Goal: Task Accomplishment & Management: Complete application form

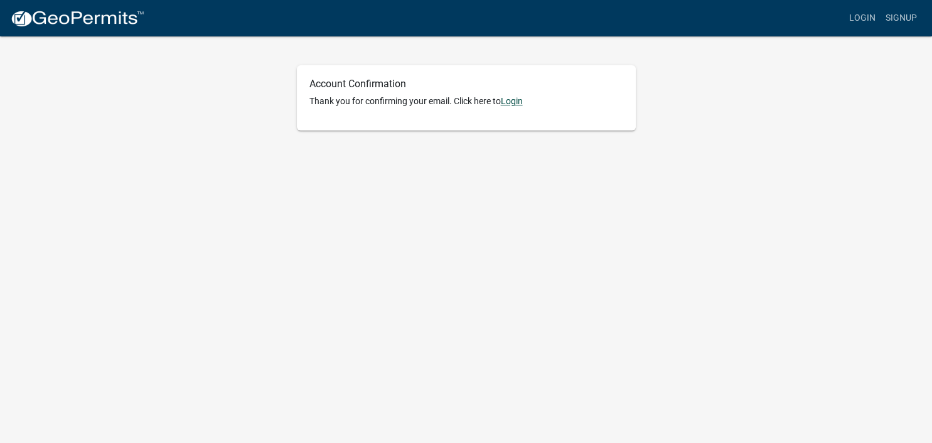
click at [520, 102] on link "Login" at bounding box center [512, 101] width 22 height 10
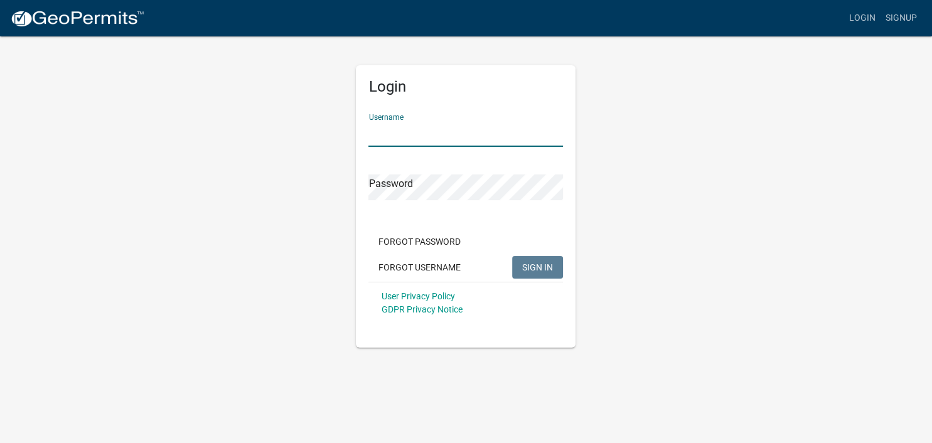
click at [482, 131] on input "Username" at bounding box center [466, 134] width 195 height 26
type input "DougSWLInc"
click at [561, 119] on div "Username DougSWLInc" at bounding box center [466, 125] width 195 height 43
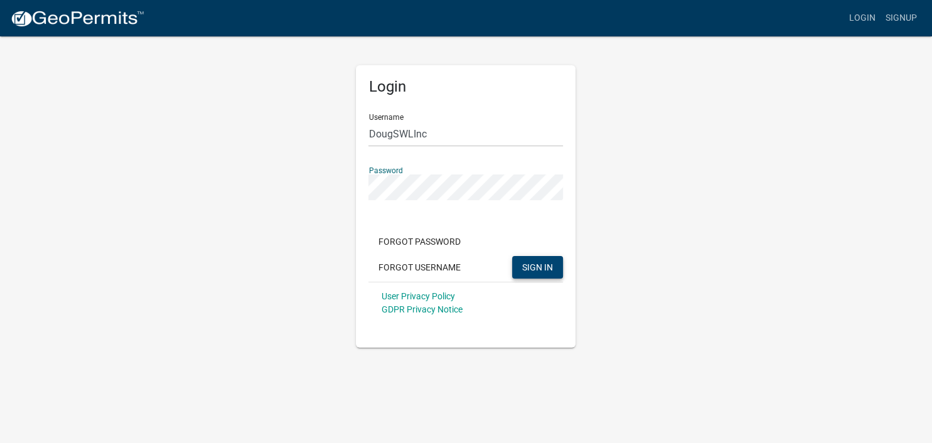
click at [544, 268] on span "SIGN IN" at bounding box center [537, 267] width 31 height 10
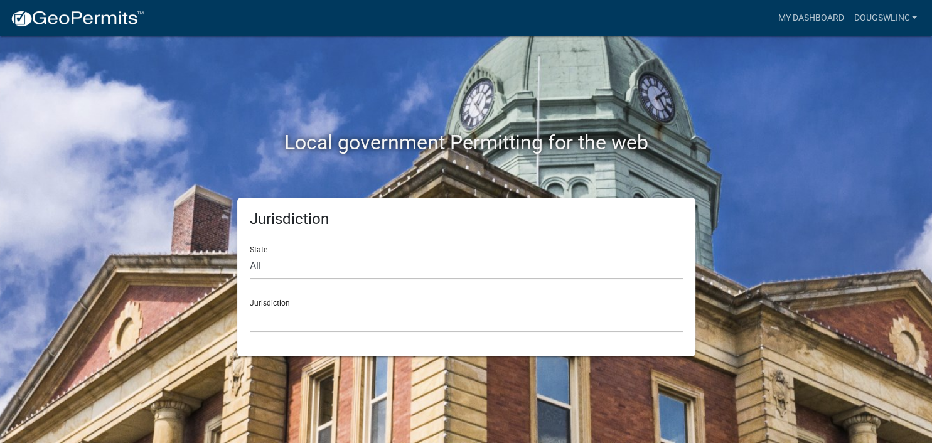
click at [250, 254] on select "All [US_STATE] [US_STATE] [US_STATE] [US_STATE] [US_STATE] [US_STATE] [US_STATE…" at bounding box center [466, 267] width 433 height 26
select select "[US_STATE]"
click option "[US_STATE]" at bounding box center [0, 0] width 0 height 0
click at [250, 307] on select "City of [GEOGRAPHIC_DATA], [US_STATE] City of [GEOGRAPHIC_DATA], [US_STATE] Cit…" at bounding box center [466, 320] width 433 height 26
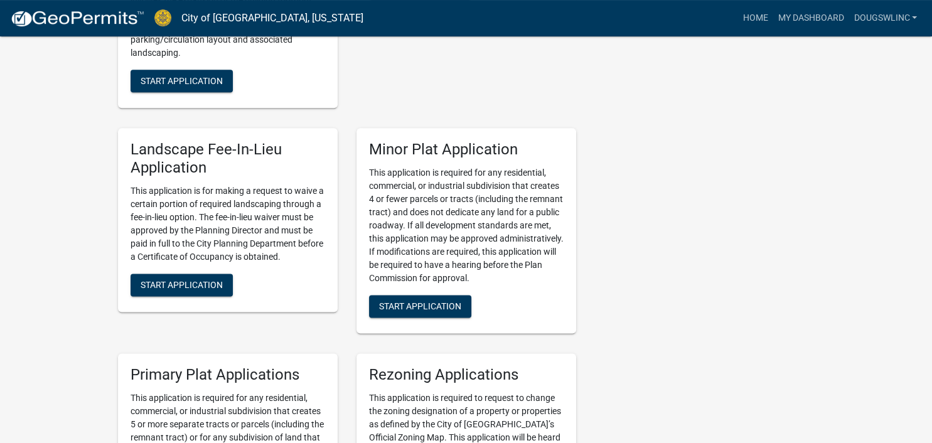
scroll to position [1657, 0]
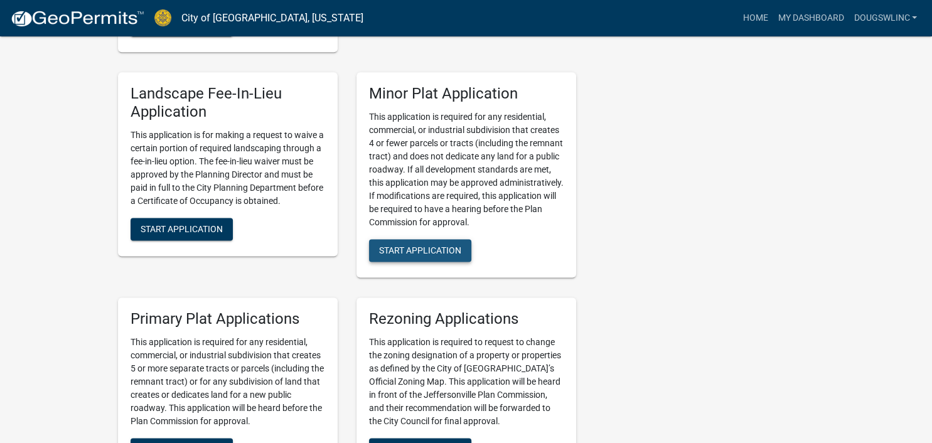
click at [436, 245] on span "Start Application" at bounding box center [420, 250] width 82 height 10
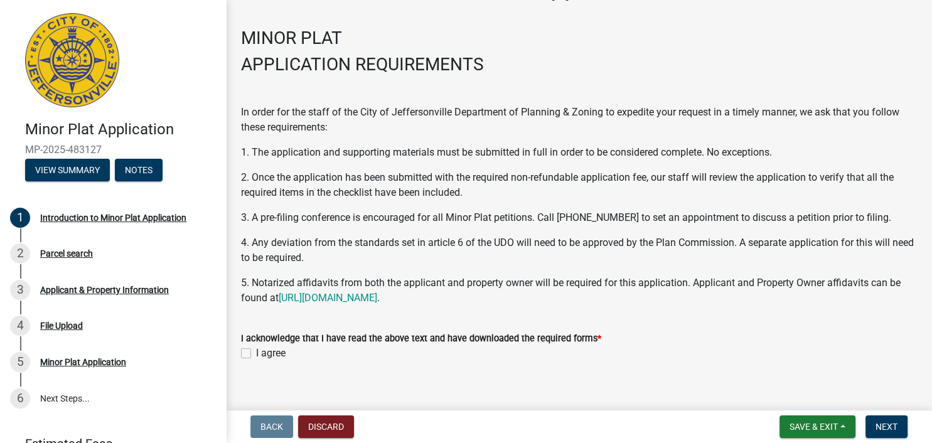
scroll to position [58, 0]
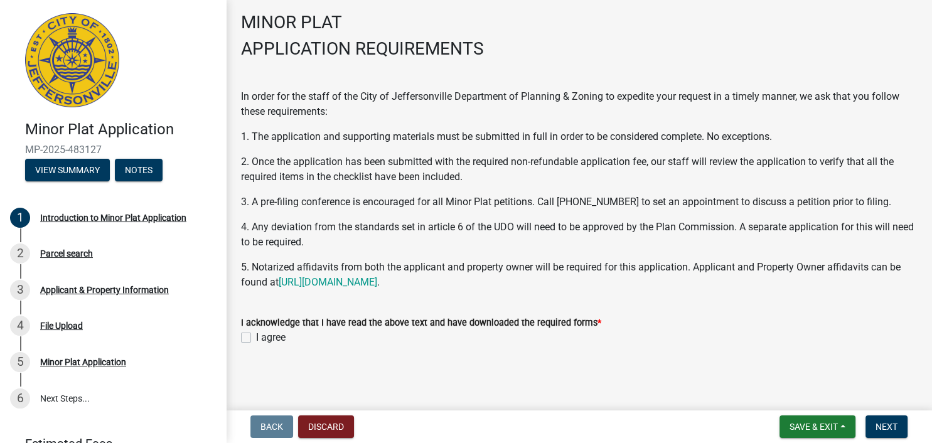
click at [256, 335] on label "I agree" at bounding box center [271, 337] width 30 height 15
click at [256, 335] on input "I agree" at bounding box center [260, 334] width 8 height 8
checkbox input "true"
